Goal: Task Accomplishment & Management: Complete application form

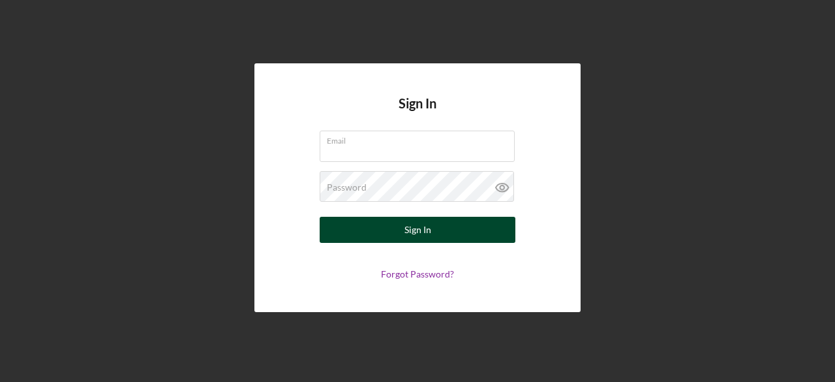
type input "hamdi.shabele@yahoo.com"
click at [425, 232] on div "Sign In" at bounding box center [418, 230] width 27 height 26
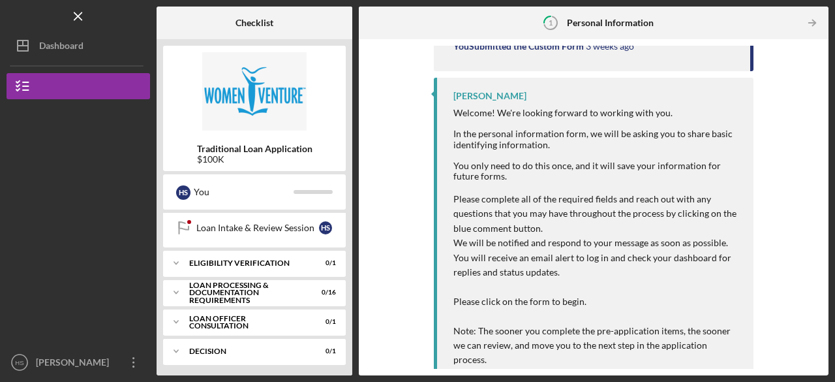
scroll to position [202, 0]
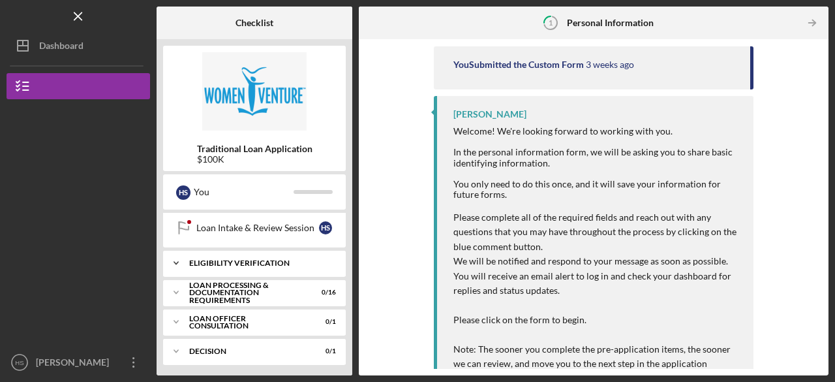
click at [223, 255] on div "Icon/Expander Eligibility Verification 0 / 1" at bounding box center [254, 263] width 183 height 26
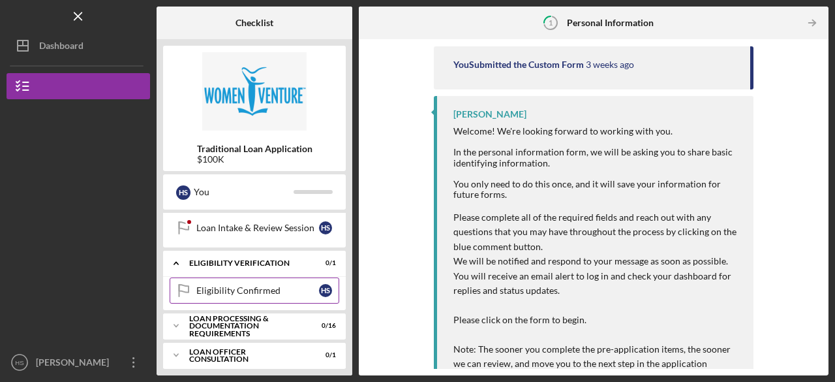
click at [218, 293] on link "Eligibility Confirmed Eligibility Confirmed H S" at bounding box center [255, 290] width 170 height 26
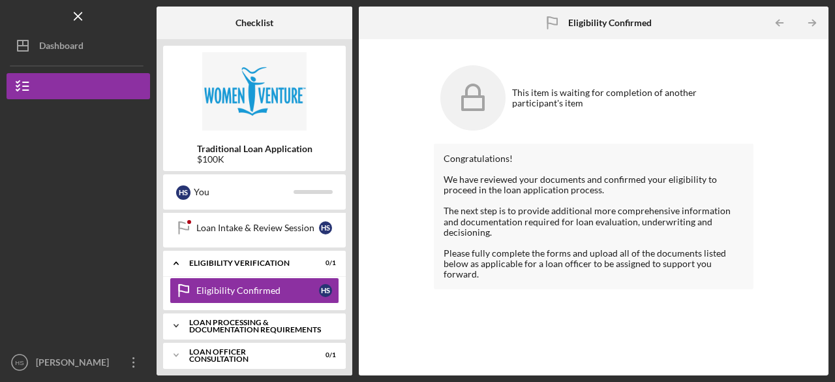
click at [207, 319] on div "Loan Processing & Documentation Requirements" at bounding box center [259, 325] width 140 height 15
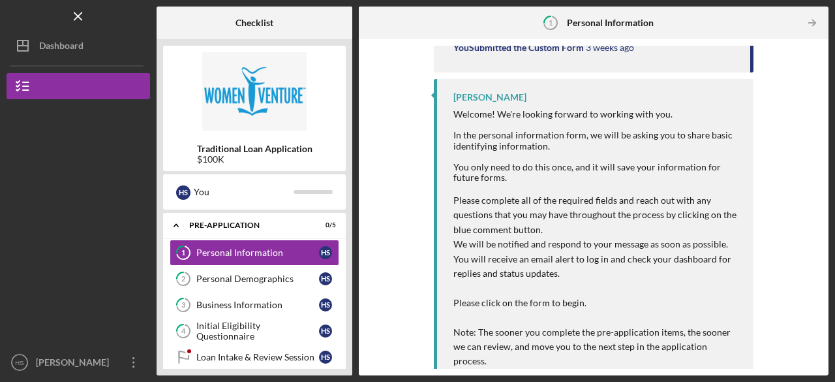
scroll to position [221, 0]
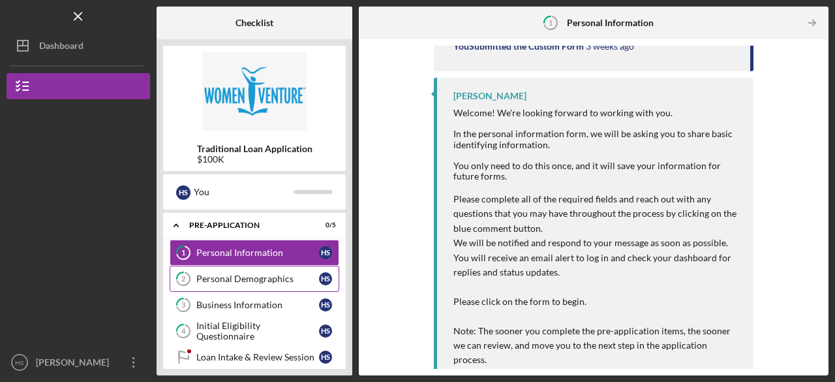
click at [246, 279] on div "Personal Demographics" at bounding box center [257, 278] width 123 height 10
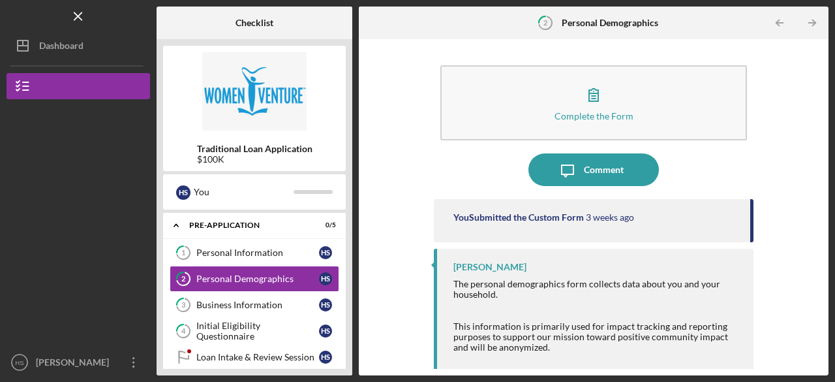
scroll to position [1, 0]
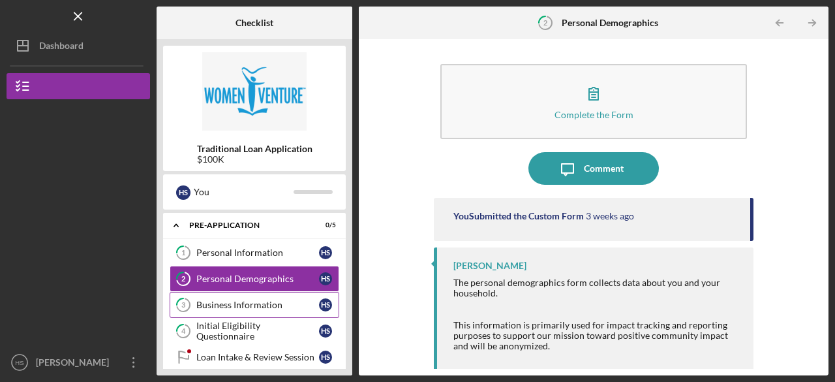
click at [262, 303] on div "Business Information" at bounding box center [257, 304] width 123 height 10
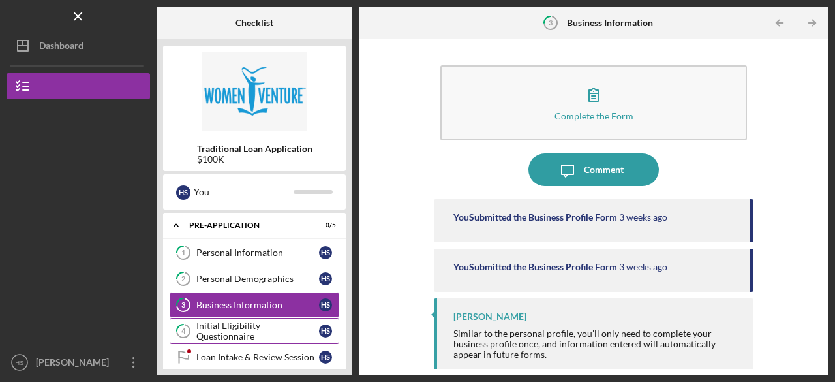
click at [239, 331] on div "Initial Eligibility Questionnaire" at bounding box center [257, 330] width 123 height 21
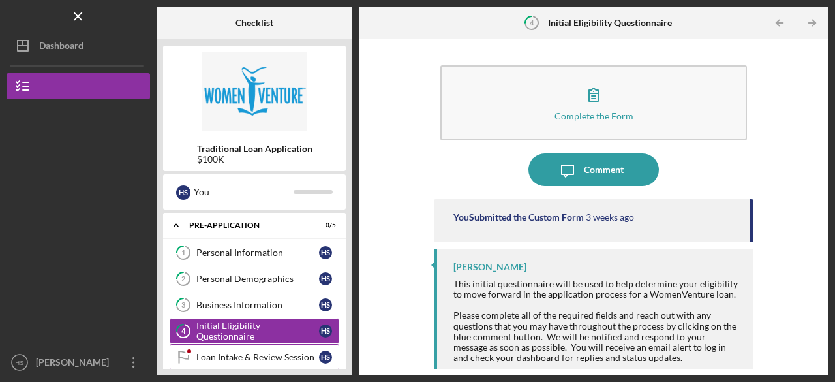
click at [275, 354] on div "Loan Intake & Review Session" at bounding box center [257, 357] width 123 height 10
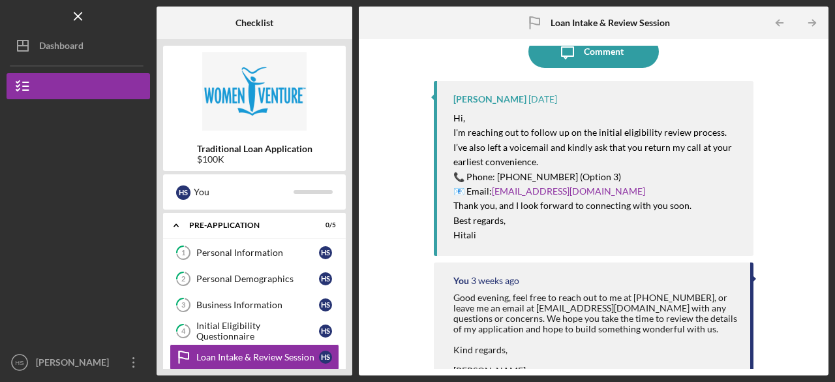
scroll to position [31, 0]
click at [228, 226] on div "Pre-Application" at bounding box center [259, 225] width 140 height 8
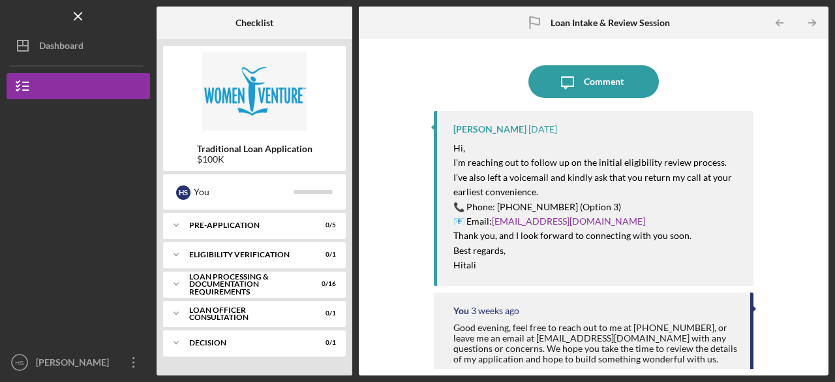
scroll to position [114, 0]
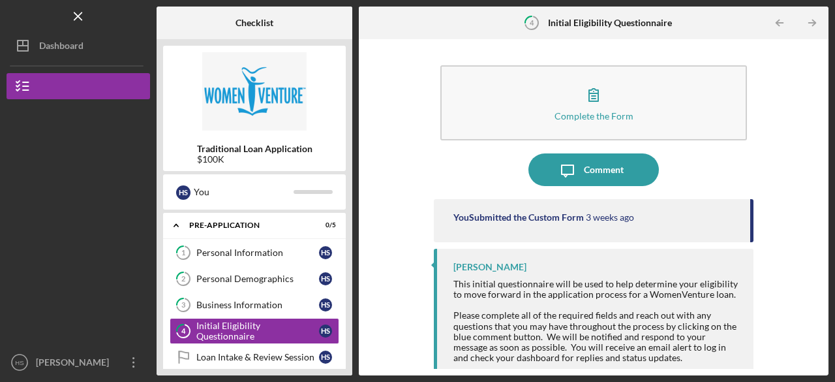
scroll to position [38, 0]
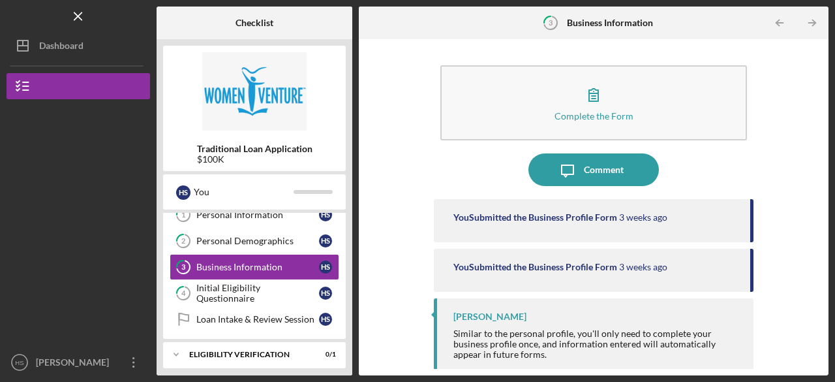
click at [592, 89] on icon "button" at bounding box center [593, 95] width 9 height 12
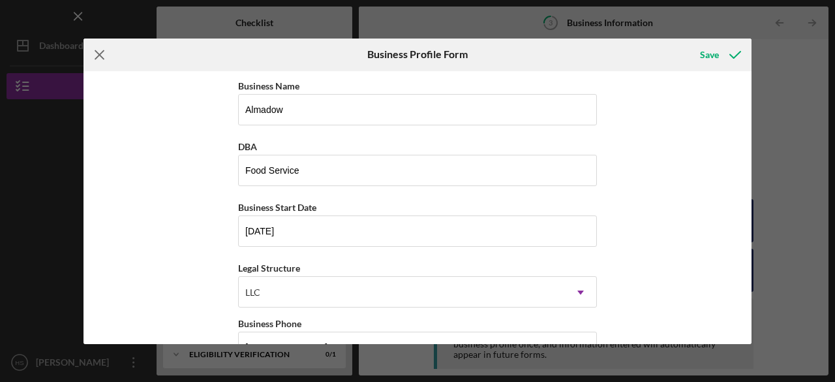
click at [98, 55] on line at bounding box center [99, 54] width 8 height 8
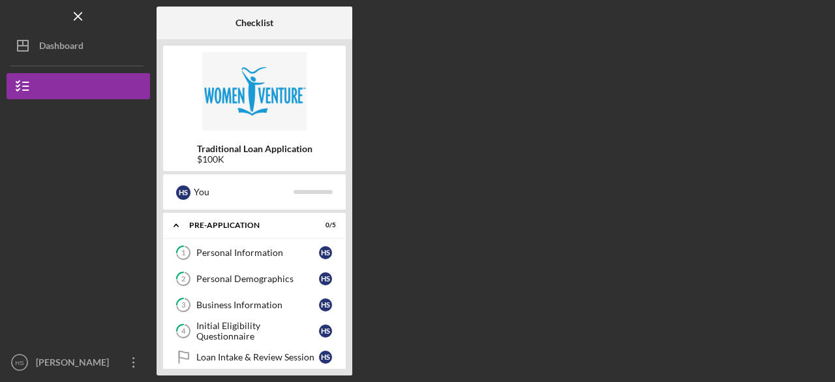
click at [419, 151] on div "Checklist Traditional Loan Application $100K H S You Icon/Expander Pre-Applicat…" at bounding box center [493, 191] width 672 height 369
click at [178, 257] on icon at bounding box center [183, 253] width 13 height 13
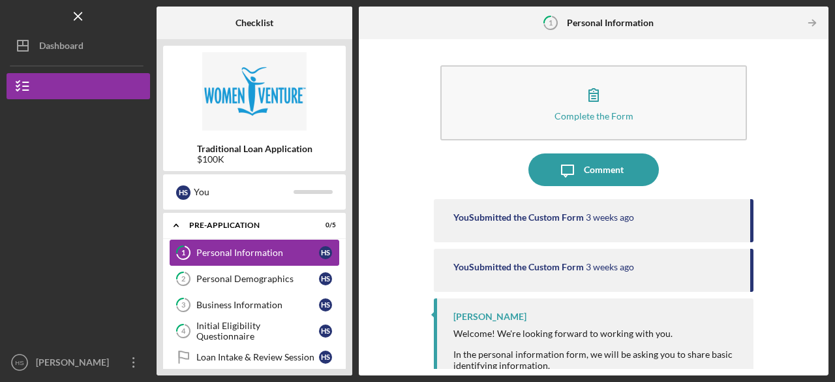
scroll to position [26, 0]
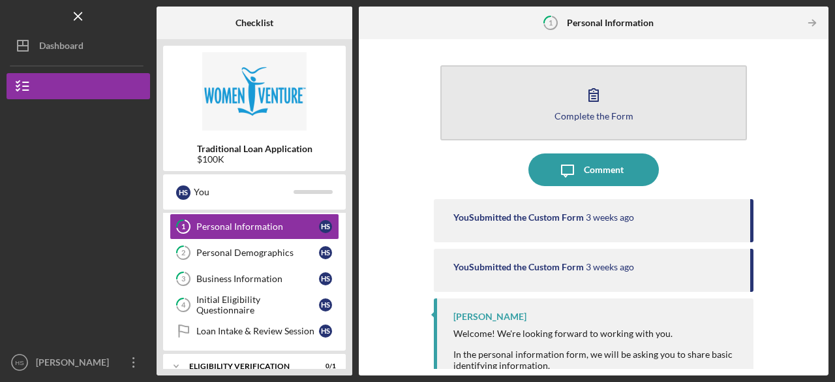
click at [611, 91] on button "Complete the Form Form" at bounding box center [593, 102] width 307 height 75
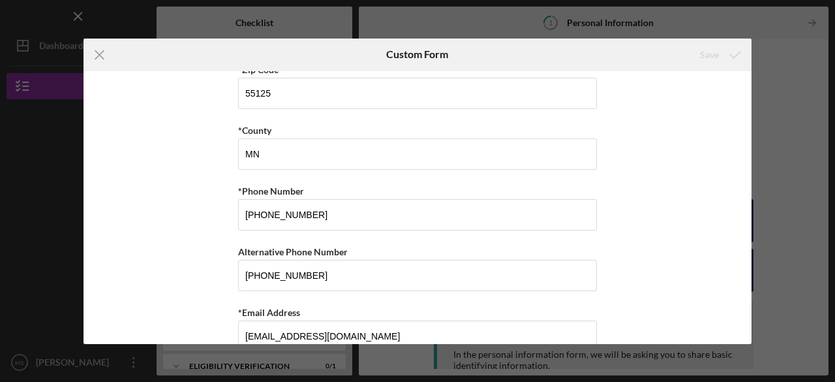
scroll to position [497, 0]
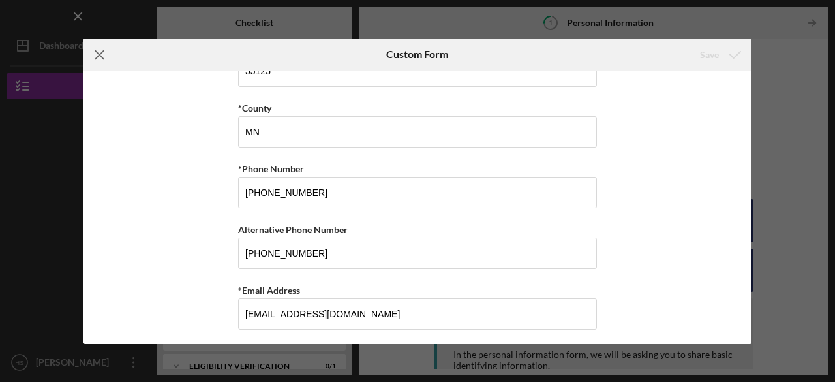
click at [93, 50] on icon "Icon/Menu Close" at bounding box center [100, 54] width 33 height 33
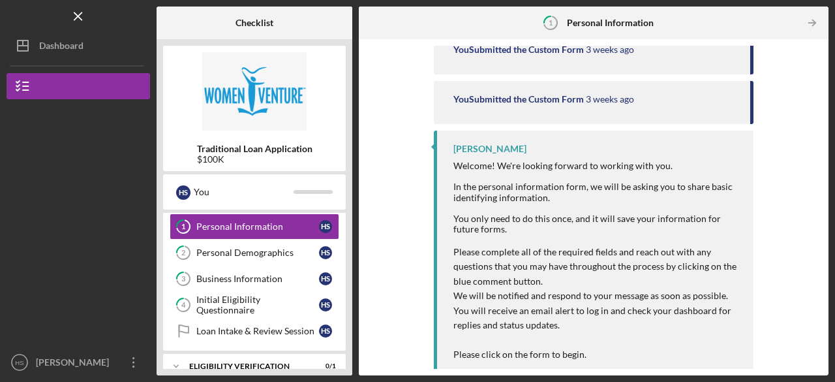
scroll to position [172, 0]
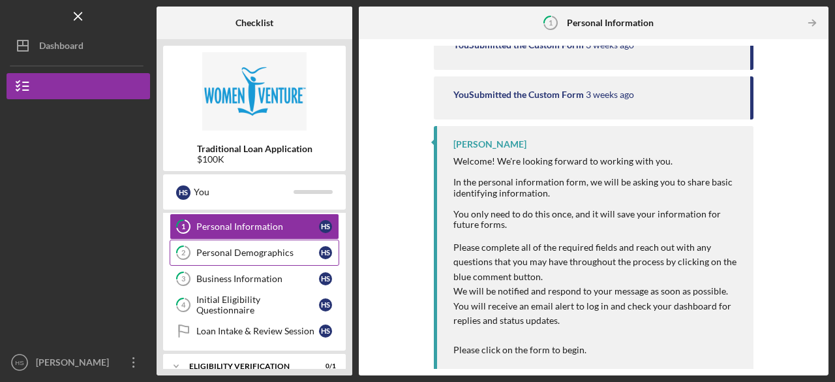
click at [288, 251] on div "Personal Demographics" at bounding box center [257, 252] width 123 height 10
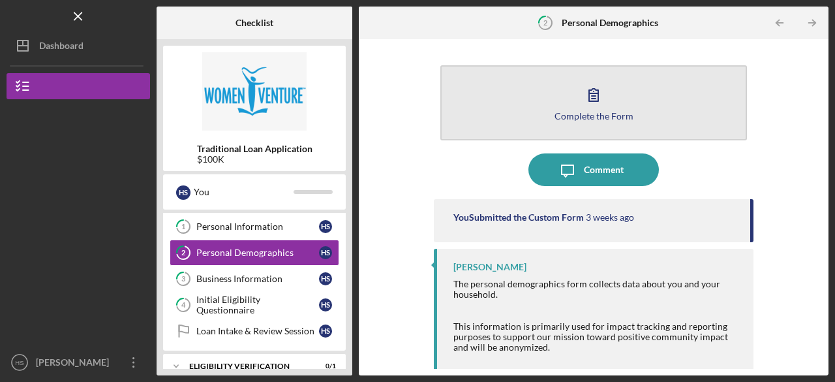
click at [647, 99] on button "Complete the Form Form" at bounding box center [593, 102] width 307 height 75
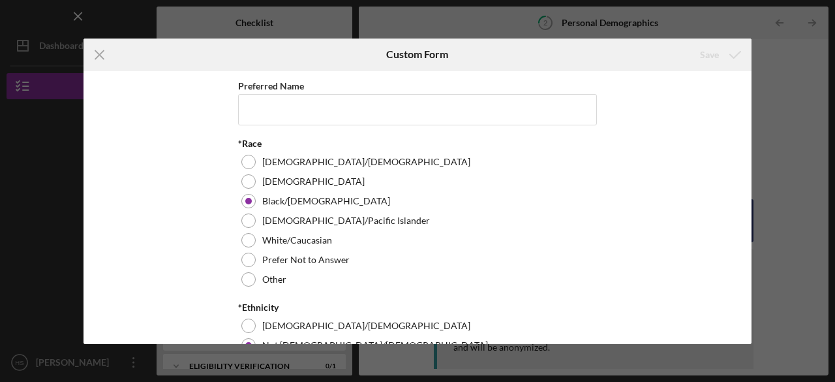
drag, startPoint x: 746, startPoint y: 95, endPoint x: 756, endPoint y: 115, distance: 22.8
click at [756, 115] on div "Icon/Menu Close Custom Form Save Preferred Name *Race American Indian/Alaskan N…" at bounding box center [417, 191] width 835 height 382
drag, startPoint x: 746, startPoint y: 102, endPoint x: 748, endPoint y: 122, distance: 19.6
click at [748, 122] on div "Preferred Name *Race American Indian/Alaskan Native Asian Black/African America…" at bounding box center [418, 207] width 668 height 273
click at [746, 88] on div "Preferred Name *Race American Indian/Alaskan Native Asian Black/African America…" at bounding box center [418, 207] width 668 height 273
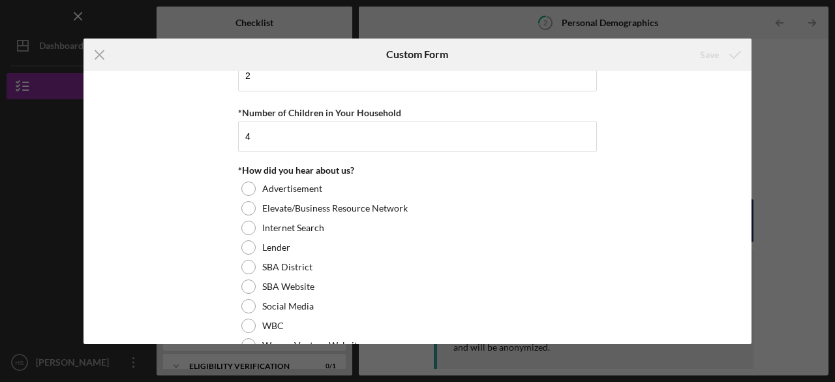
scroll to position [1242, 0]
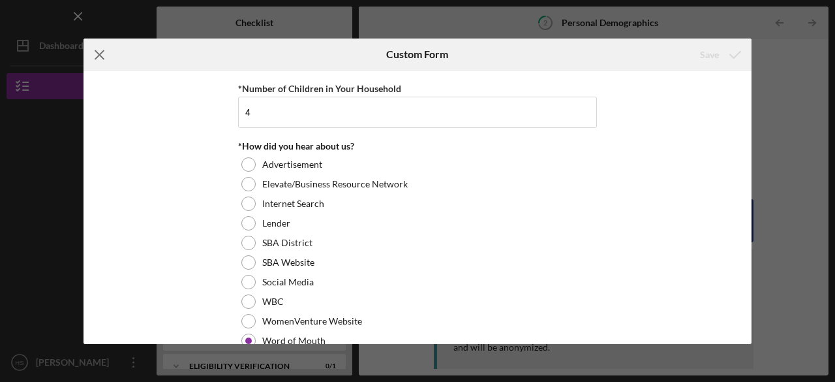
click at [98, 53] on line at bounding box center [99, 54] width 8 height 8
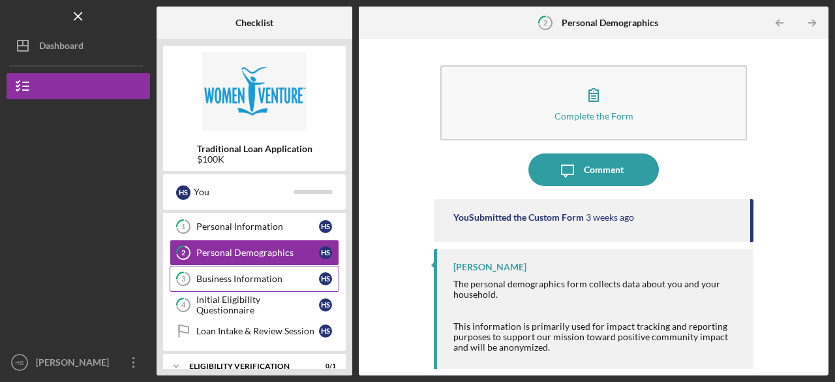
click at [266, 273] on div "Business Information" at bounding box center [257, 278] width 123 height 10
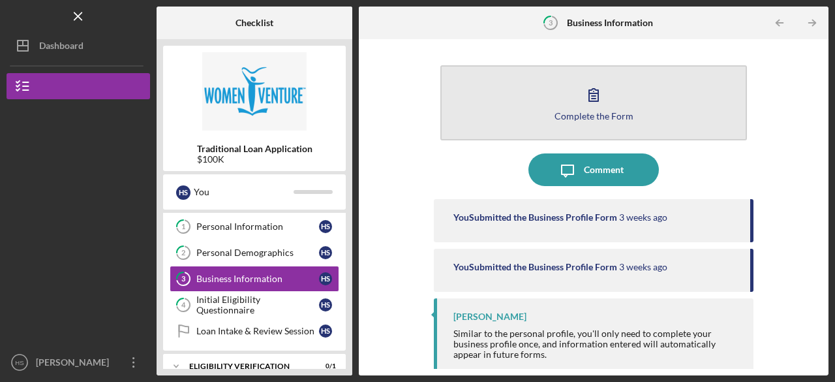
click at [572, 113] on div "Complete the Form" at bounding box center [594, 116] width 79 height 10
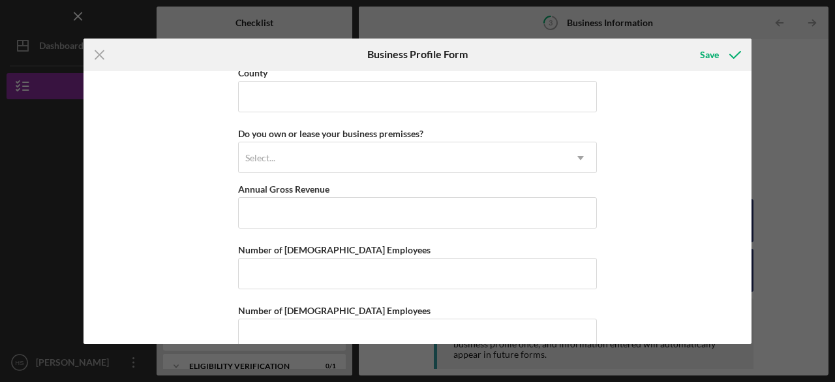
scroll to position [1295, 0]
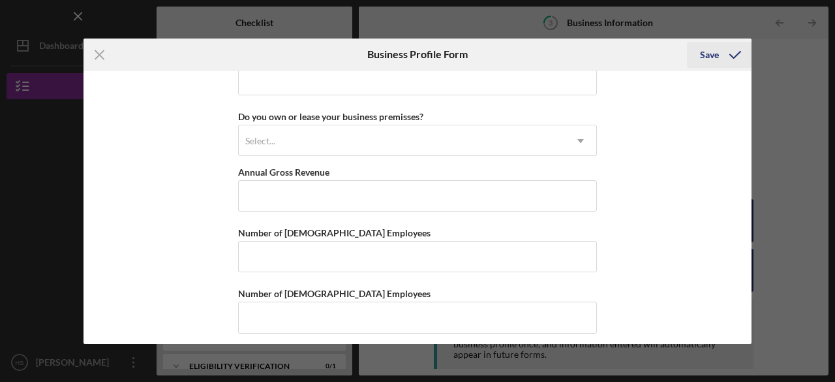
click at [718, 57] on button "Save" at bounding box center [719, 55] width 65 height 26
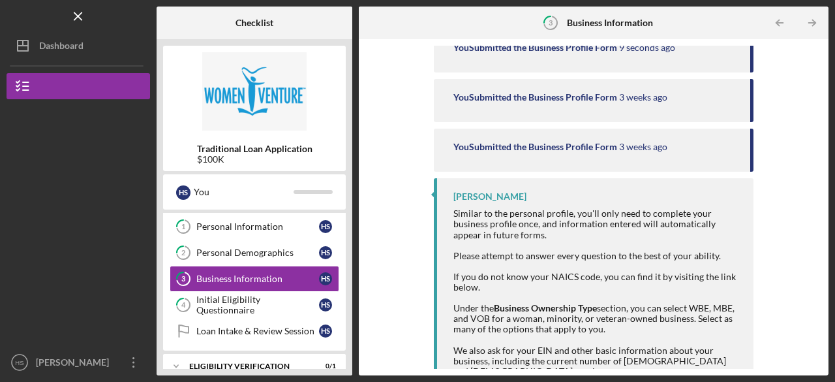
scroll to position [226, 0]
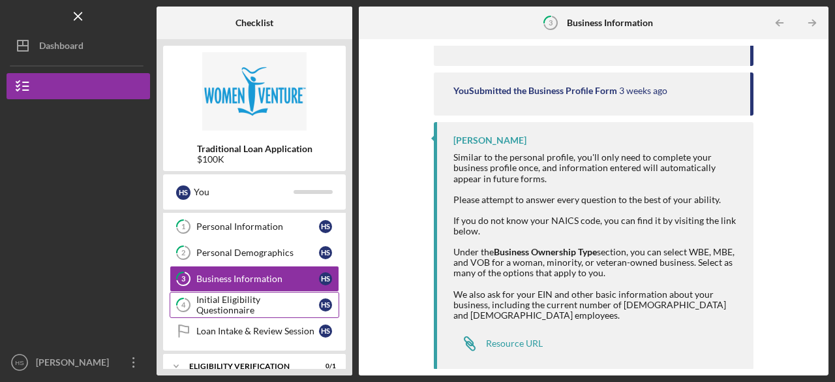
click at [277, 299] on div "Initial Eligibility Questionnaire" at bounding box center [257, 304] width 123 height 21
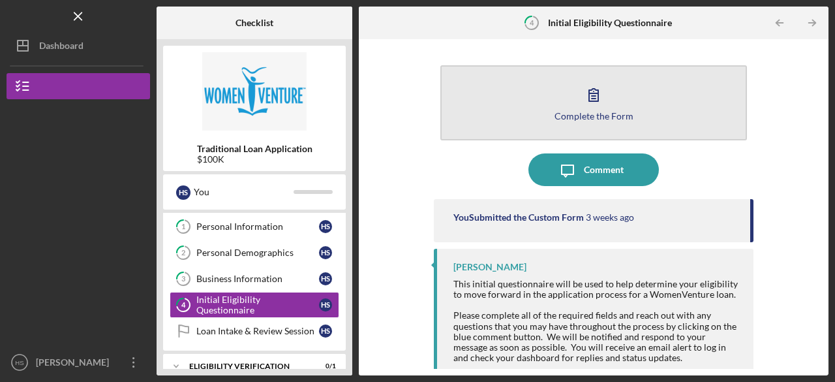
click at [628, 107] on button "Complete the Form Form" at bounding box center [593, 102] width 307 height 75
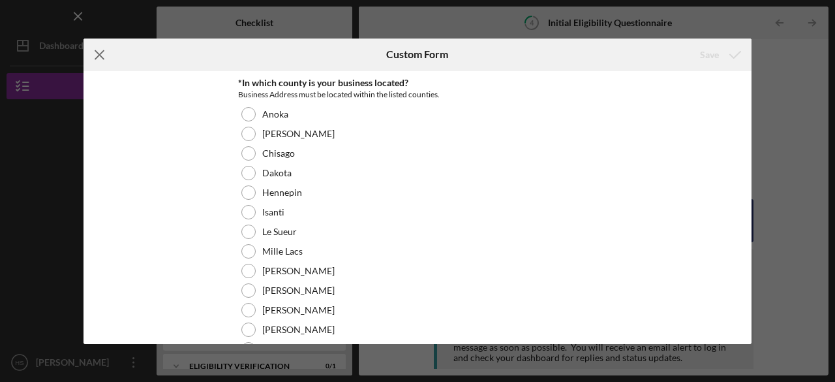
click at [95, 51] on icon "Icon/Menu Close" at bounding box center [100, 54] width 33 height 33
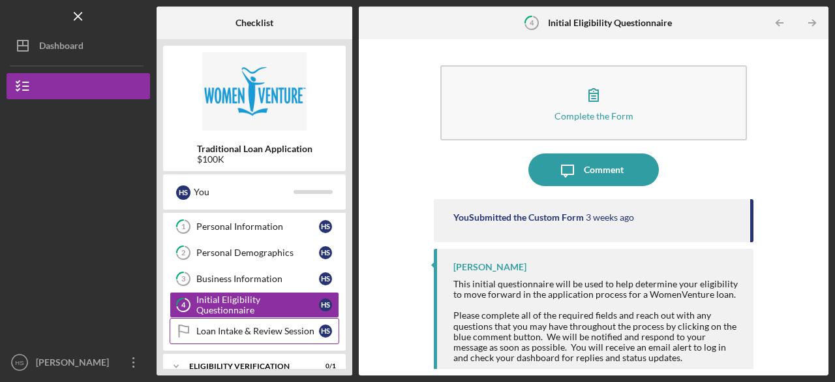
click at [313, 331] on div "Loan Intake & Review Session" at bounding box center [257, 331] width 123 height 10
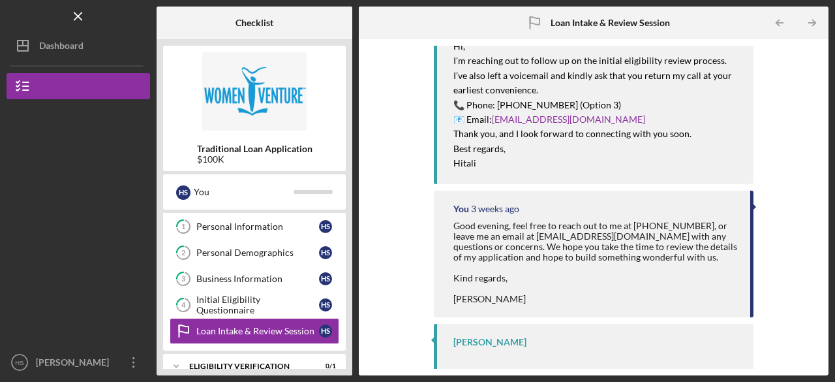
scroll to position [114, 0]
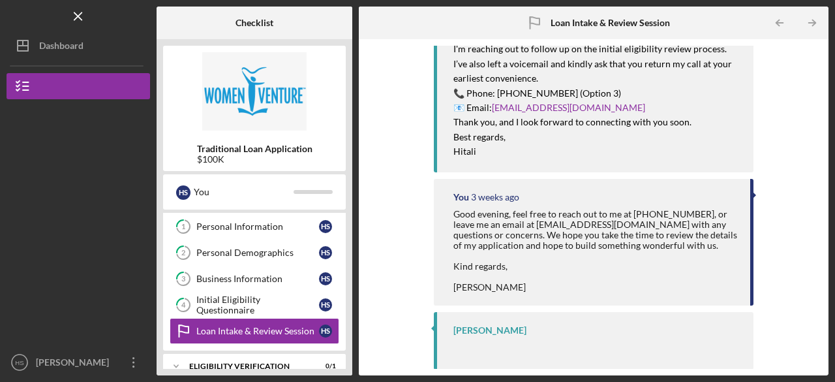
click at [343, 283] on div "1 Personal Information H S 2 Personal Demographics H S 3 Business Information H…" at bounding box center [254, 281] width 183 height 137
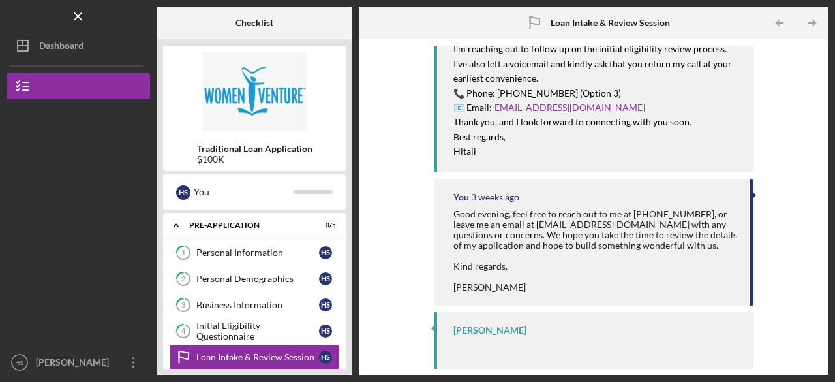
click at [556, 85] on p "I'm reaching out to follow up on the initial eligibility review process. I’ve a…" at bounding box center [596, 64] width 287 height 44
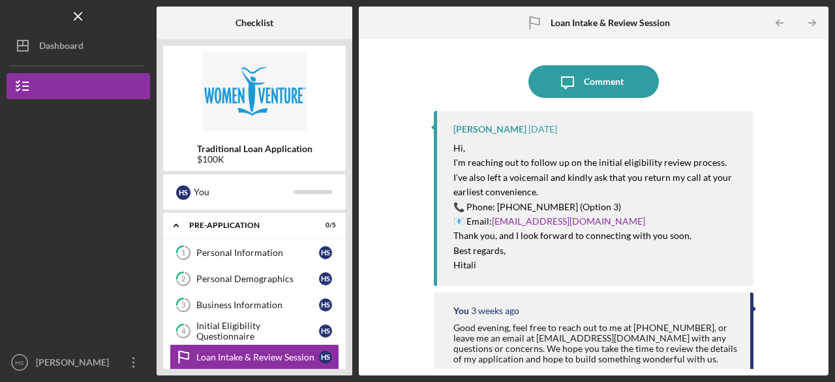
click at [337, 151] on div "Traditional Loan Application $100K" at bounding box center [254, 154] width 183 height 21
drag, startPoint x: 337, startPoint y: 151, endPoint x: 304, endPoint y: 209, distance: 67.5
click at [304, 209] on div "Traditional Loan Application $100K H S You Icon/Expander Pre-Application 0 / 5 …" at bounding box center [255, 207] width 196 height 336
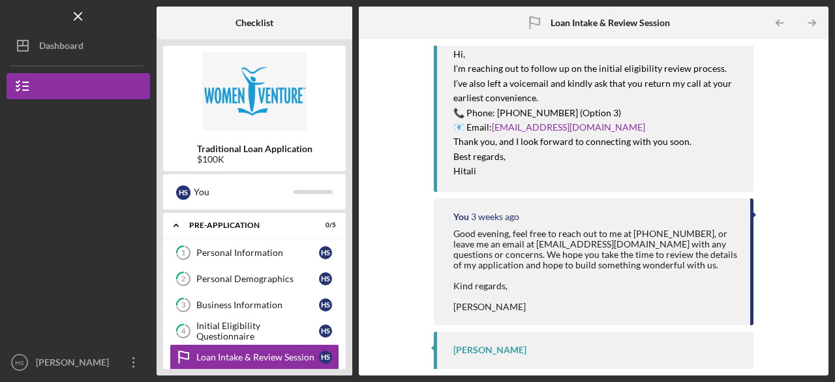
scroll to position [114, 0]
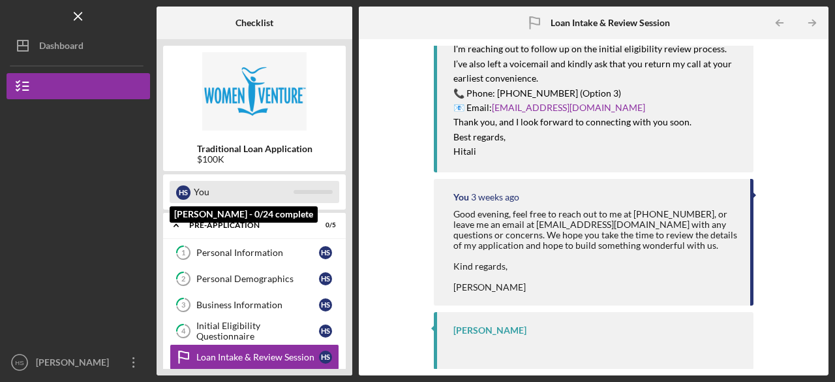
drag, startPoint x: 307, startPoint y: 191, endPoint x: 307, endPoint y: 183, distance: 7.2
click at [307, 183] on div "H S You" at bounding box center [255, 192] width 170 height 22
click at [313, 196] on div "H S You" at bounding box center [255, 192] width 170 height 22
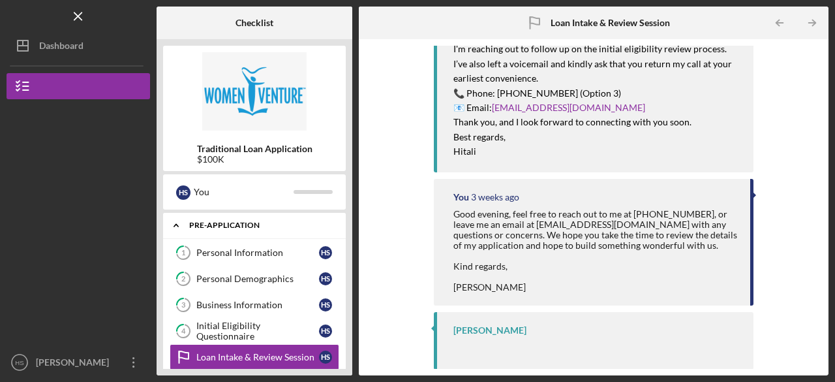
click at [245, 228] on div "Pre-Application" at bounding box center [259, 225] width 140 height 8
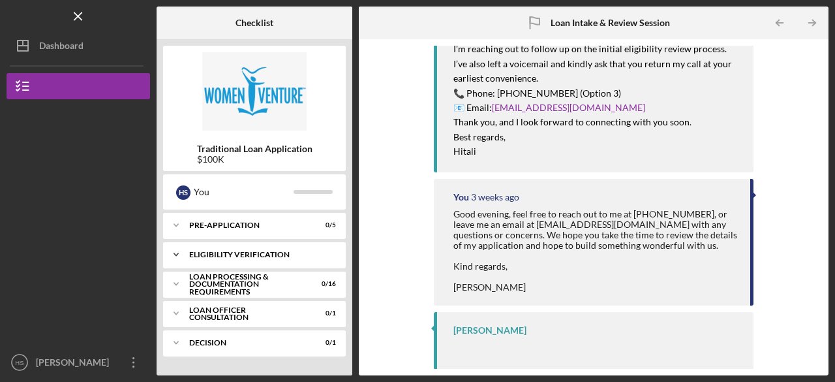
click at [282, 256] on div "Eligibility Verification" at bounding box center [259, 255] width 140 height 8
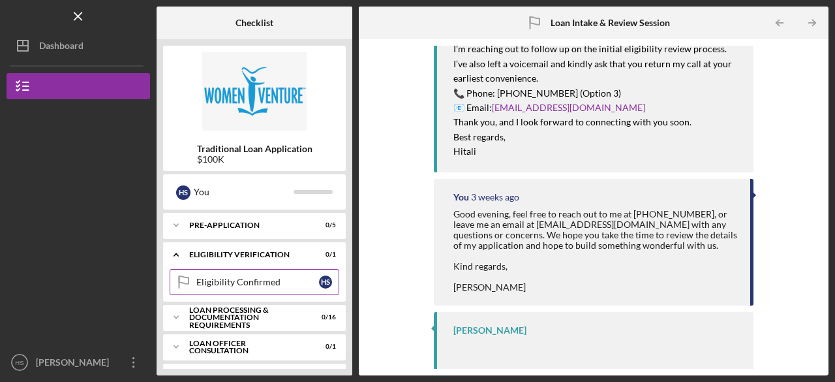
click at [286, 279] on div "Eligibility Confirmed" at bounding box center [257, 282] width 123 height 10
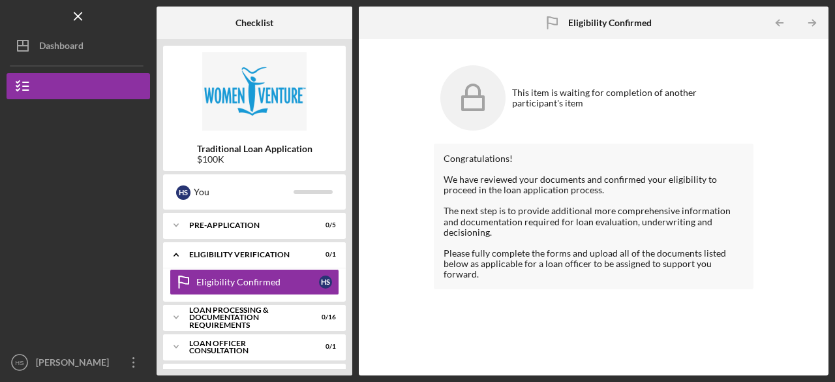
click at [483, 95] on icon at bounding box center [472, 97] width 65 height 65
click at [269, 295] on div "Eligibility Confirmed Eligibility Confirmed H S" at bounding box center [254, 285] width 183 height 33
click at [267, 316] on div "Loan Processing & Documentation Requirements" at bounding box center [259, 317] width 140 height 15
click at [281, 351] on div "Personal and Household Expenses" at bounding box center [257, 344] width 123 height 21
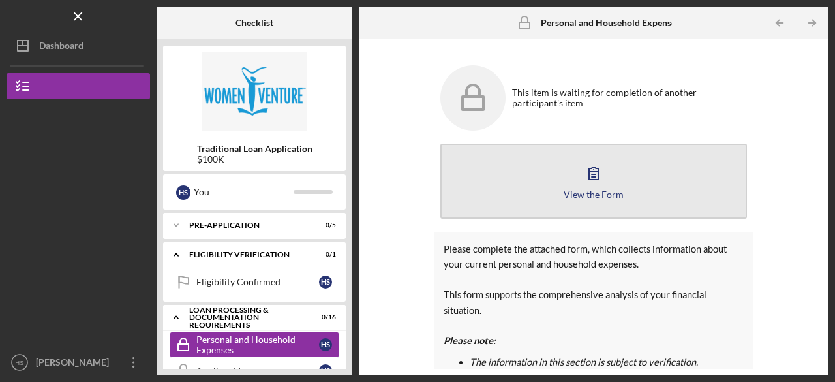
click at [588, 196] on div "View the Form" at bounding box center [594, 194] width 60 height 10
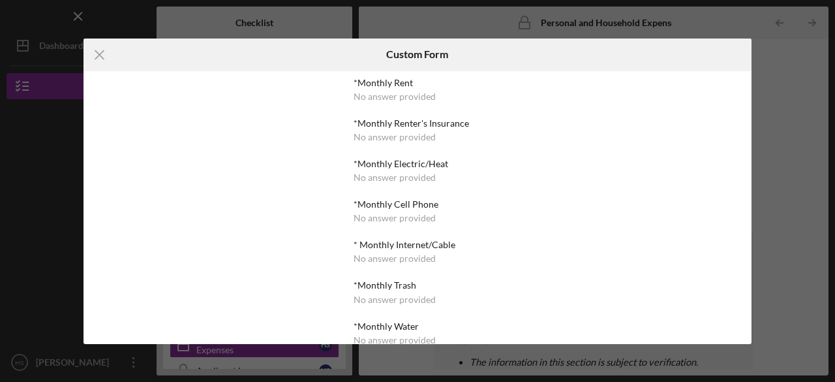
click at [92, 59] on icon "Icon/Menu Close" at bounding box center [100, 54] width 33 height 33
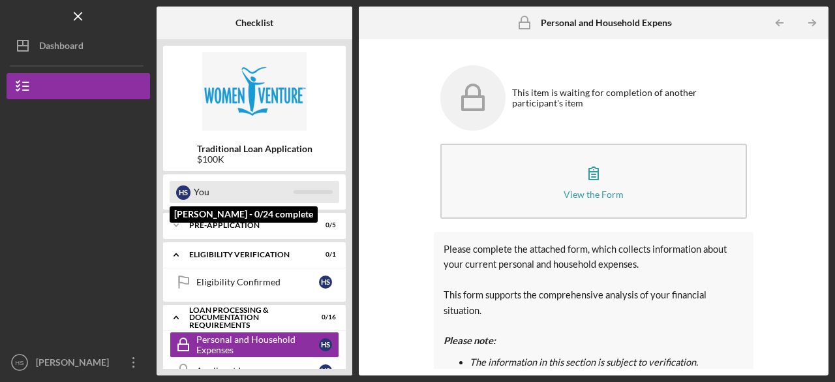
click at [260, 198] on div "You" at bounding box center [244, 192] width 100 height 22
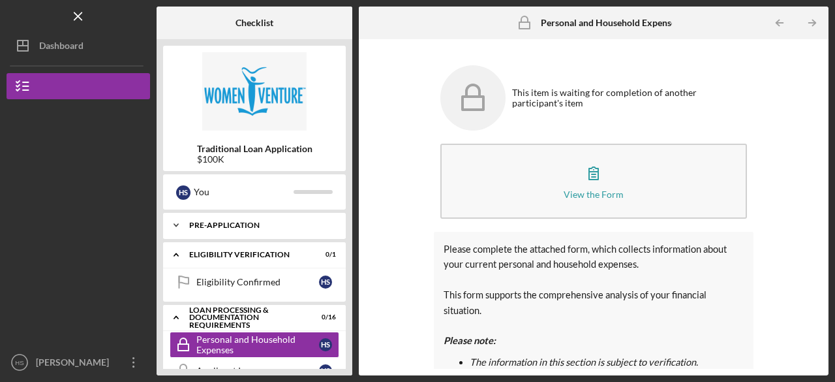
click at [260, 220] on div "Icon/Expander Pre-Application 0 / 5" at bounding box center [254, 225] width 183 height 26
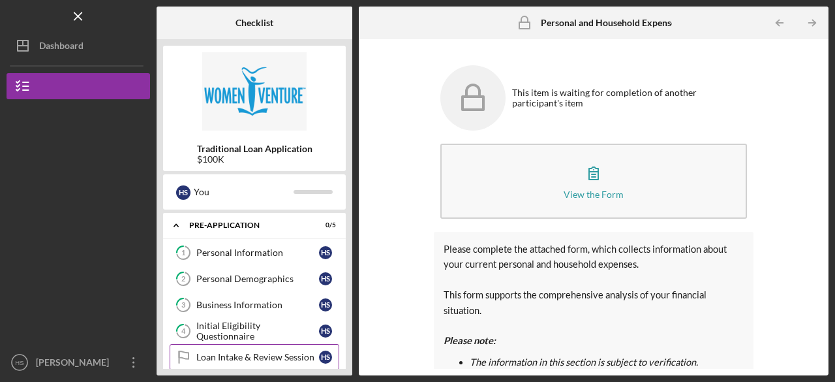
click at [284, 358] on div "Loan Intake & Review Session" at bounding box center [257, 357] width 123 height 10
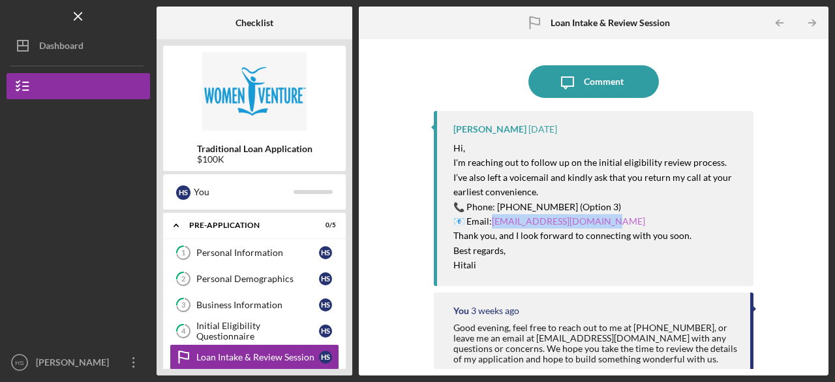
drag, startPoint x: 611, startPoint y: 224, endPoint x: 493, endPoint y: 222, distance: 117.4
click at [493, 222] on link "Lending@WomenVenture.org" at bounding box center [568, 220] width 153 height 11
copy link "Lending@WomenVenture.org"
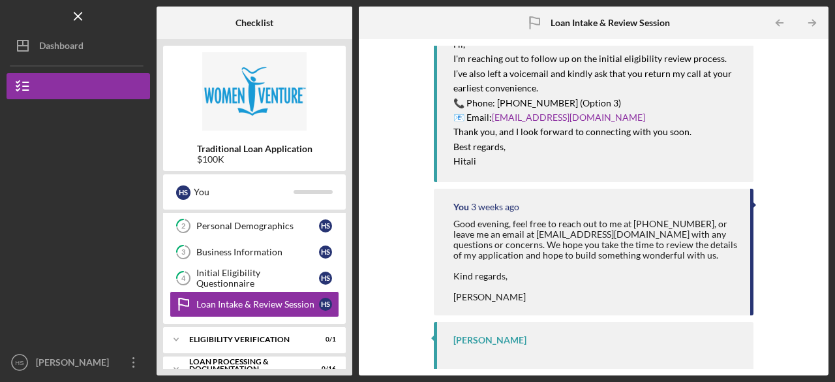
scroll to position [114, 0]
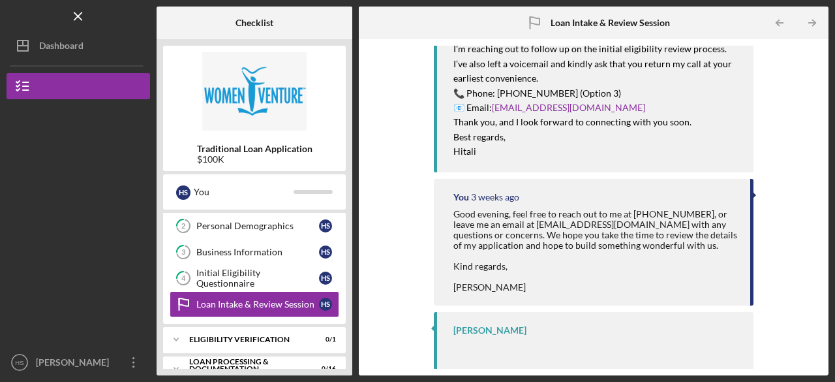
click at [468, 335] on div "[PERSON_NAME]" at bounding box center [594, 340] width 320 height 57
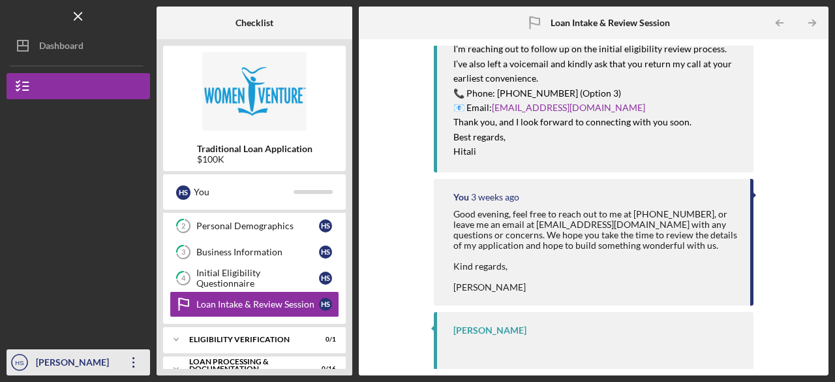
drag, startPoint x: 346, startPoint y: 1, endPoint x: 72, endPoint y: 359, distance: 451.5
click at [72, 359] on div "[PERSON_NAME]" at bounding box center [75, 363] width 85 height 29
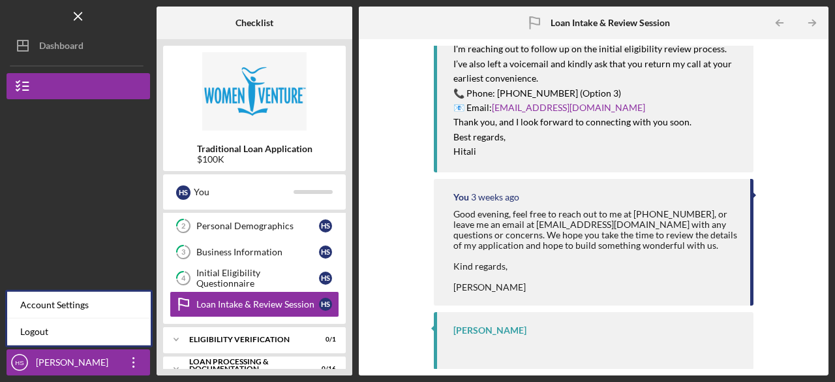
click at [135, 248] on div at bounding box center [79, 286] width 144 height 125
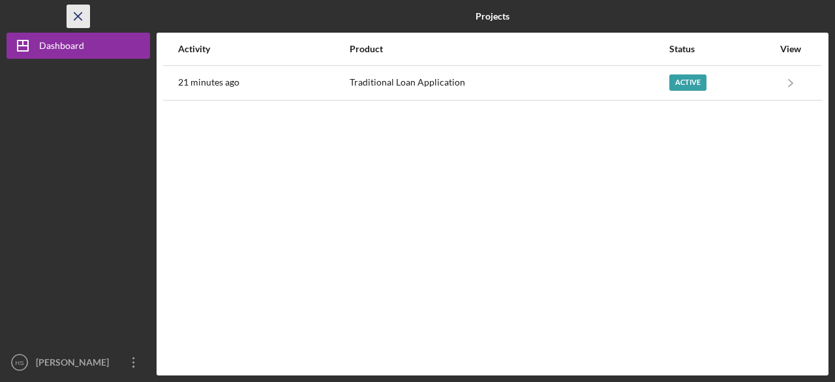
click at [77, 12] on icon "Icon/Menu Close" at bounding box center [78, 16] width 29 height 29
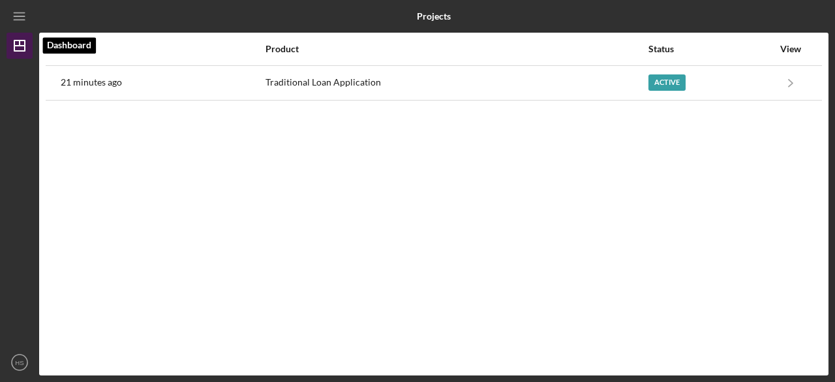
click at [20, 50] on icon "Icon/Dashboard" at bounding box center [19, 45] width 33 height 33
click at [30, 358] on icon "HS" at bounding box center [20, 362] width 26 height 33
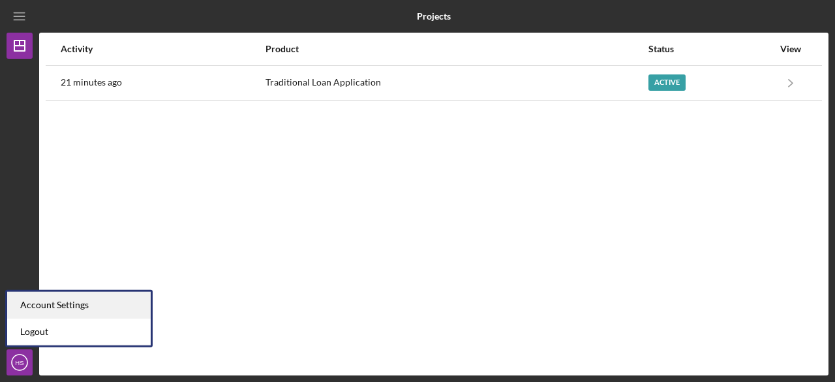
click at [91, 306] on div "Account Settings" at bounding box center [79, 305] width 144 height 27
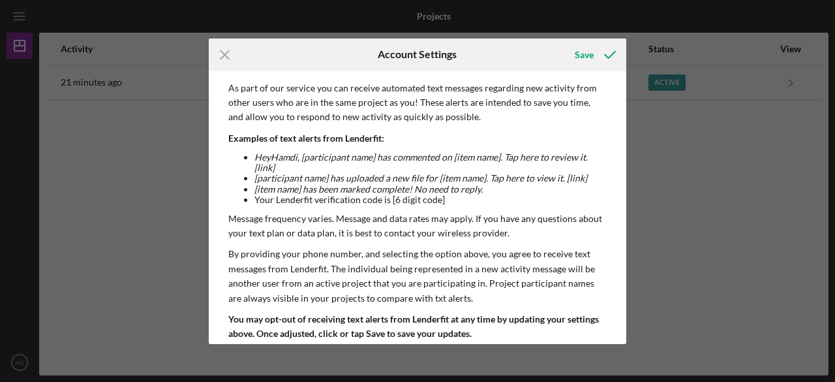
scroll to position [196, 0]
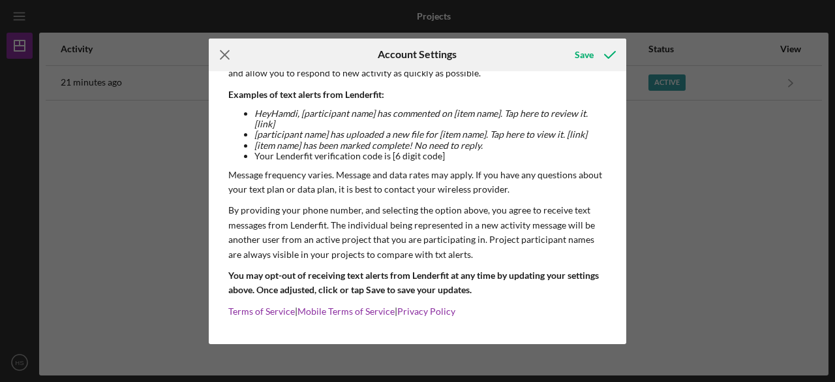
click at [226, 53] on line at bounding box center [225, 54] width 8 height 8
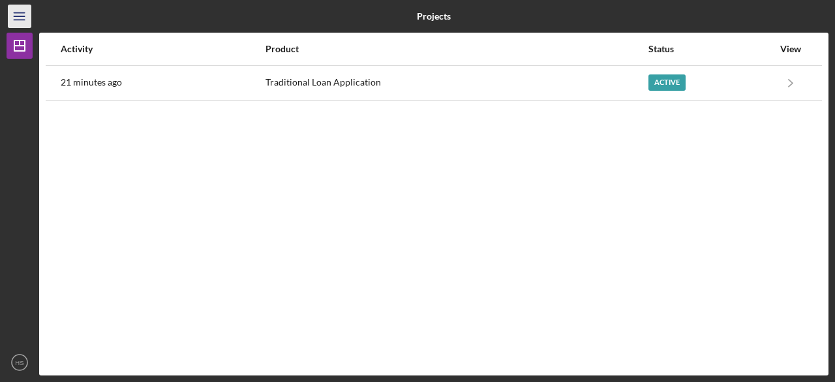
click at [10, 24] on icon "Icon/Menu" at bounding box center [19, 16] width 29 height 29
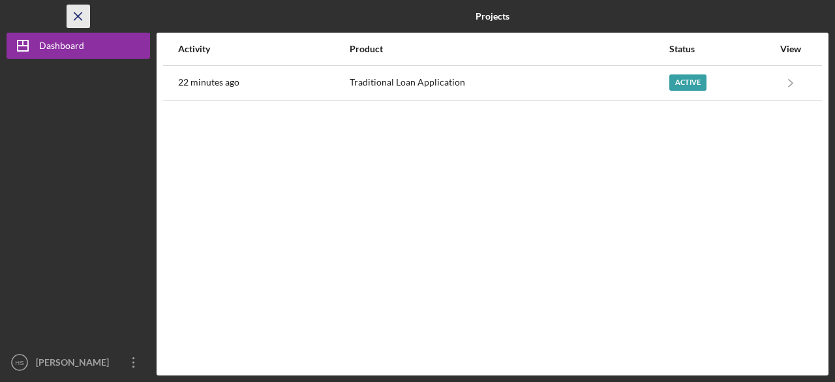
click at [72, 22] on icon "Icon/Menu Close" at bounding box center [78, 16] width 29 height 29
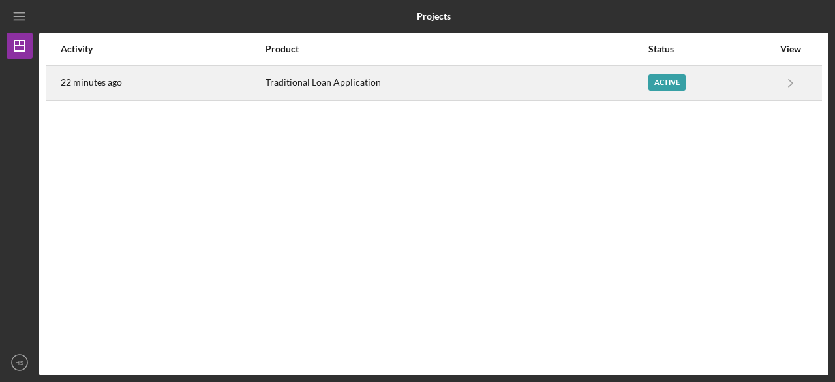
click at [635, 79] on div "Traditional Loan Application" at bounding box center [456, 83] width 381 height 33
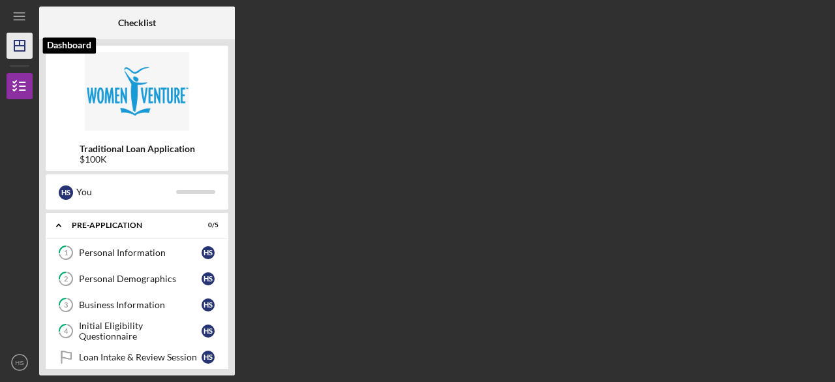
click at [21, 42] on icon "Icon/Dashboard" at bounding box center [19, 45] width 33 height 33
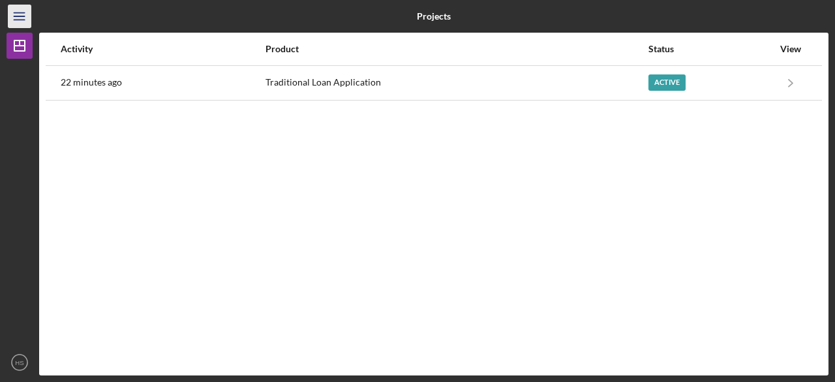
click at [22, 14] on icon "Icon/Menu" at bounding box center [19, 16] width 29 height 29
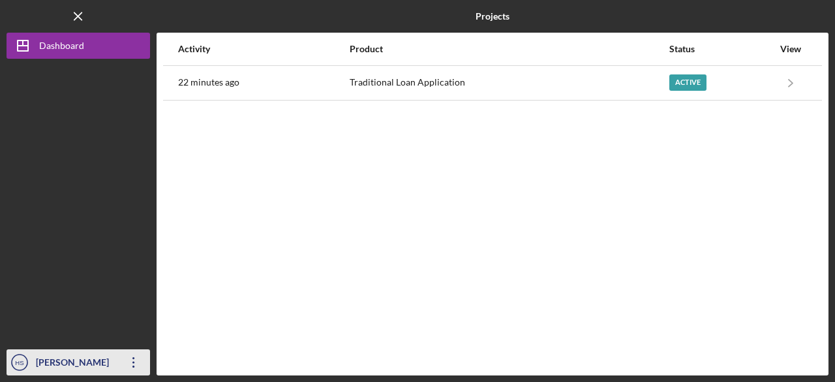
click at [119, 358] on icon "Icon/Overflow" at bounding box center [133, 362] width 33 height 33
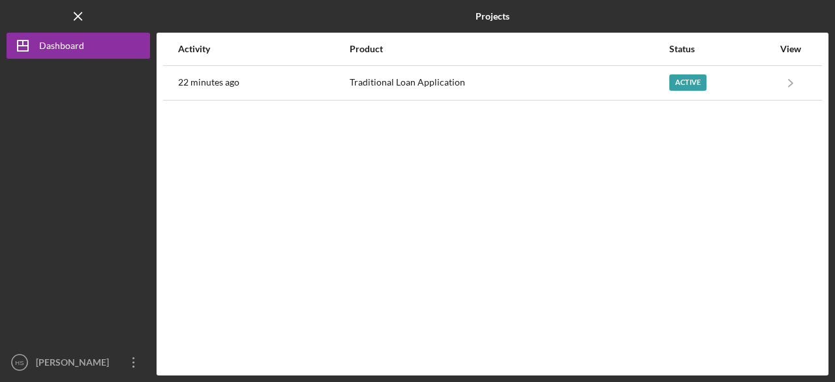
click at [100, 232] on div at bounding box center [79, 204] width 144 height 290
